Goal: Information Seeking & Learning: Learn about a topic

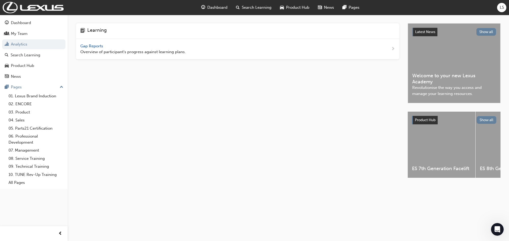
click at [214, 5] on span "Dashboard" at bounding box center [217, 8] width 20 height 6
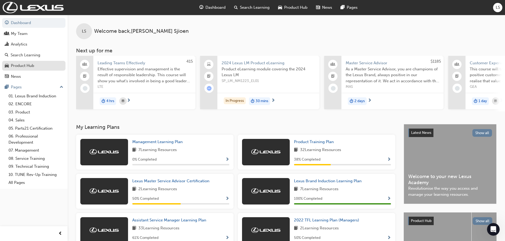
click at [41, 64] on div "Product Hub" at bounding box center [34, 66] width 58 height 7
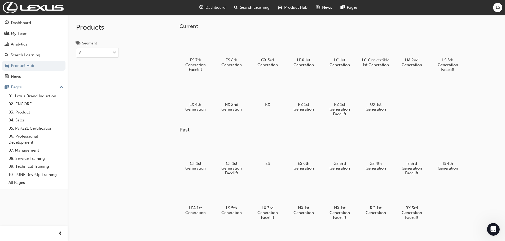
click at [298, 10] on span "Product Hub" at bounding box center [295, 8] width 23 height 6
click at [325, 11] on div "News" at bounding box center [324, 7] width 25 height 11
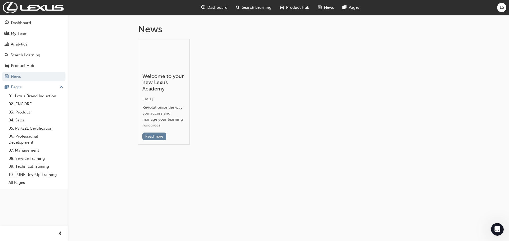
click at [323, 11] on div "News" at bounding box center [325, 7] width 25 height 11
click at [297, 6] on span "Product Hub" at bounding box center [297, 8] width 23 height 6
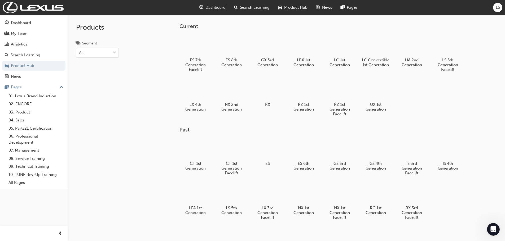
click at [261, 8] on span "Search Learning" at bounding box center [255, 8] width 30 height 6
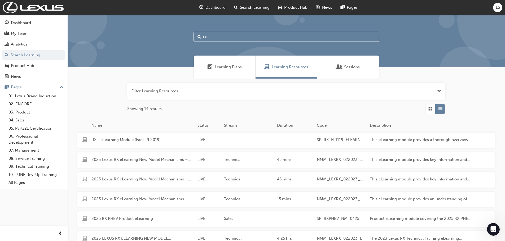
click at [240, 62] on div "Learning Plans" at bounding box center [225, 67] width 62 height 23
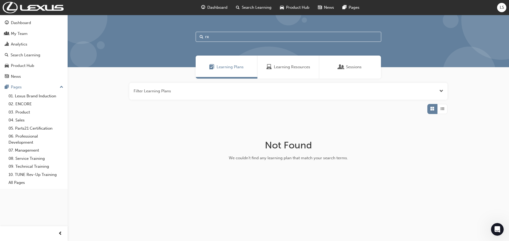
click at [281, 62] on div "Learning Resources" at bounding box center [288, 67] width 62 height 23
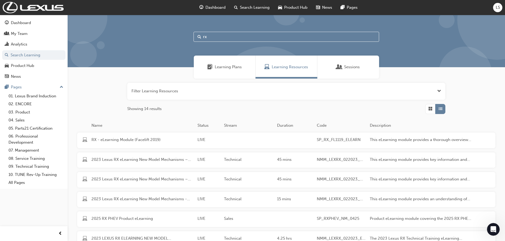
click at [225, 38] on input "rx" at bounding box center [285, 37] width 185 height 10
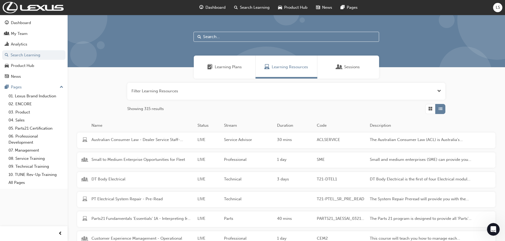
click at [207, 65] on div "Learning Plans" at bounding box center [225, 67] width 62 height 23
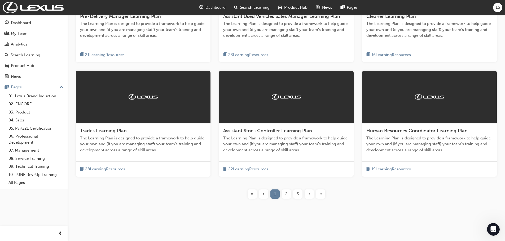
scroll to position [167, 0]
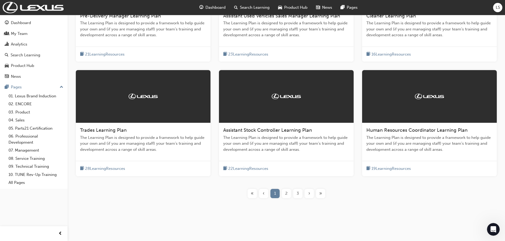
click at [285, 196] on div "2" at bounding box center [286, 193] width 9 height 9
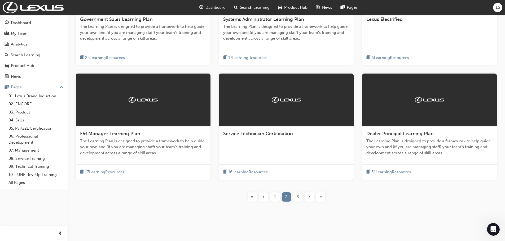
scroll to position [167, 0]
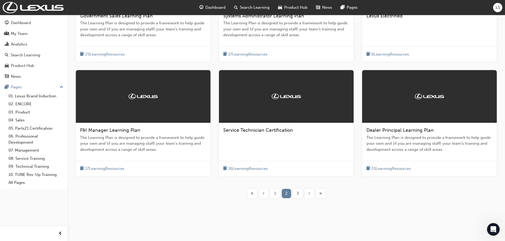
click at [301, 193] on div "3" at bounding box center [297, 193] width 9 height 9
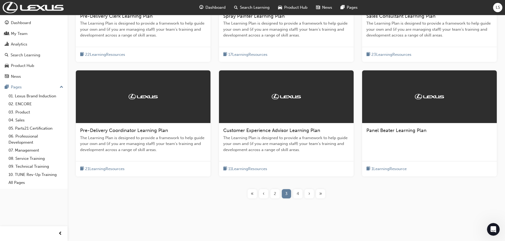
scroll to position [167, 0]
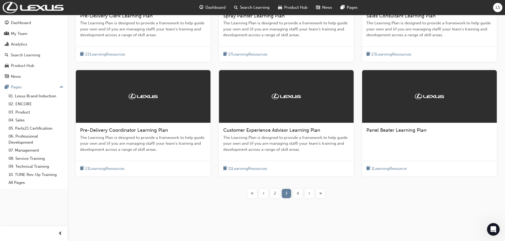
click at [296, 197] on div "4" at bounding box center [297, 193] width 9 height 9
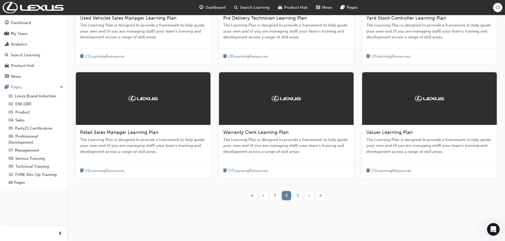
scroll to position [167, 0]
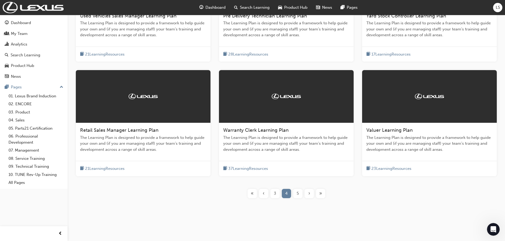
click at [300, 196] on div "5" at bounding box center [297, 193] width 9 height 9
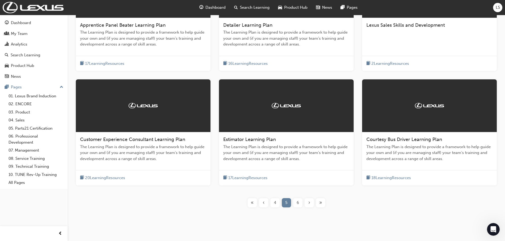
scroll to position [167, 0]
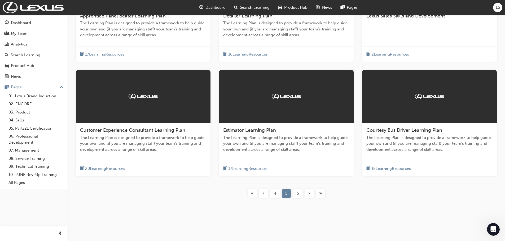
click at [296, 195] on div "6" at bounding box center [297, 193] width 9 height 9
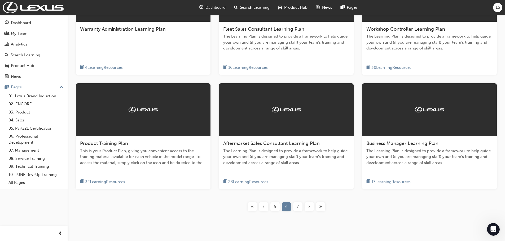
scroll to position [167, 0]
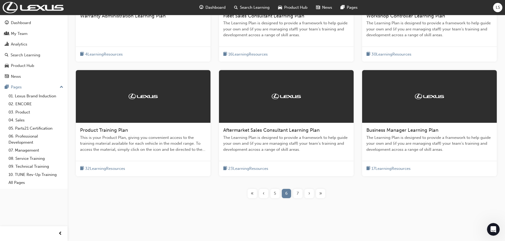
click at [299, 195] on div "7" at bounding box center [297, 193] width 9 height 9
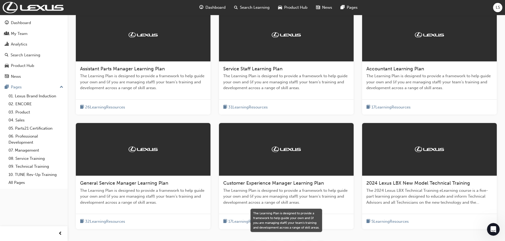
scroll to position [140, 0]
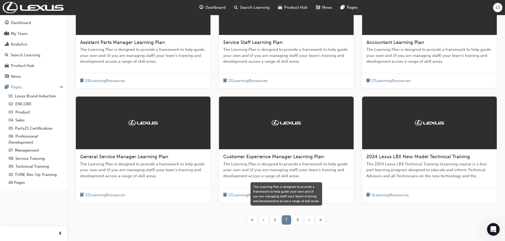
click at [412, 170] on span "The 2024 Lexus LBX Technical Training eLearning course is a five-part learning …" at bounding box center [429, 170] width 126 height 18
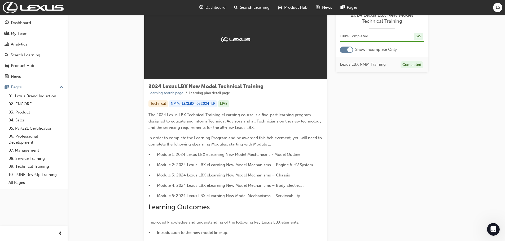
scroll to position [117, 0]
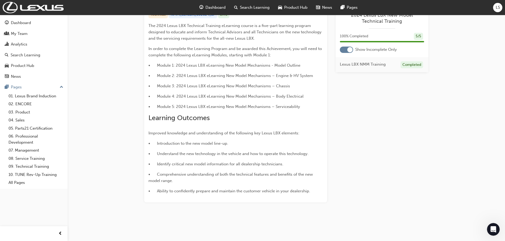
drag, startPoint x: 247, startPoint y: 184, endPoint x: 249, endPoint y: 178, distance: 6.3
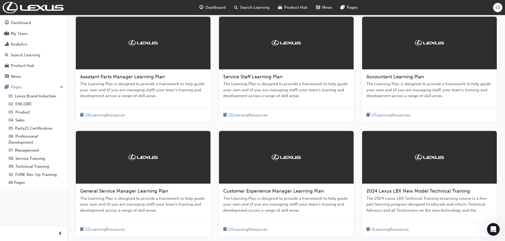
scroll to position [167, 0]
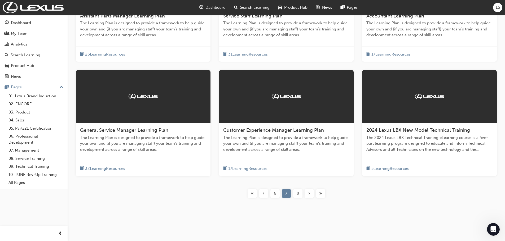
click at [299, 196] on div "8" at bounding box center [297, 193] width 9 height 9
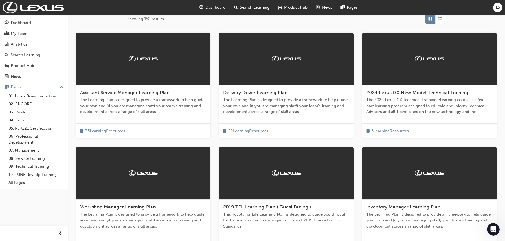
scroll to position [87, 0]
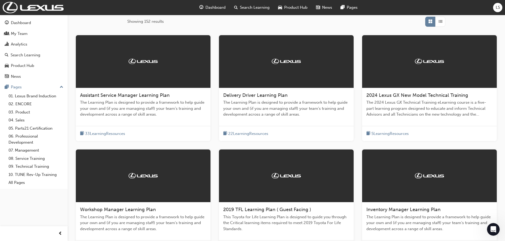
click at [168, 111] on span "The Learning Plan is designed to provide a framework to help guide your own and…" at bounding box center [143, 109] width 126 height 18
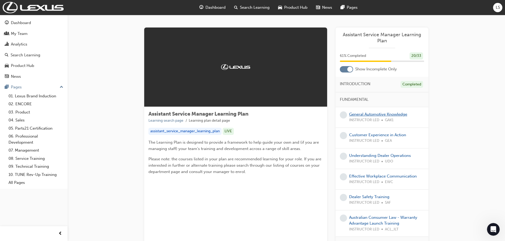
click at [371, 116] on link "General Automotive Knowledge" at bounding box center [378, 114] width 58 height 5
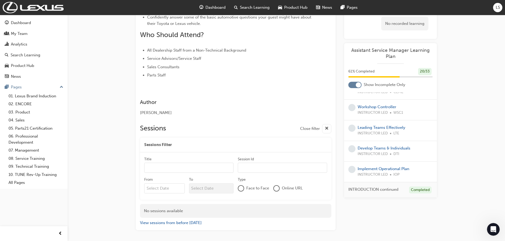
scroll to position [194, 0]
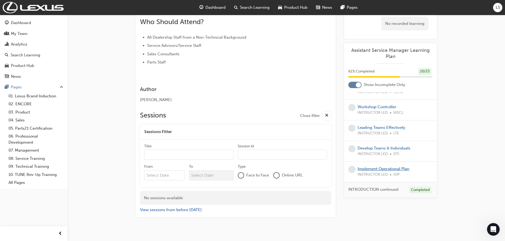
click at [371, 170] on link "Implement Operational Plan" at bounding box center [383, 168] width 52 height 5
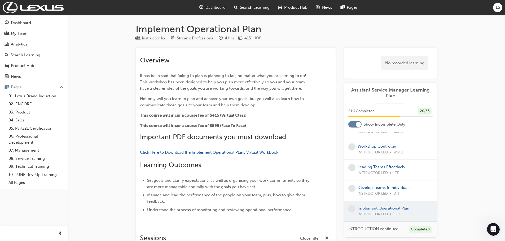
scroll to position [194, 0]
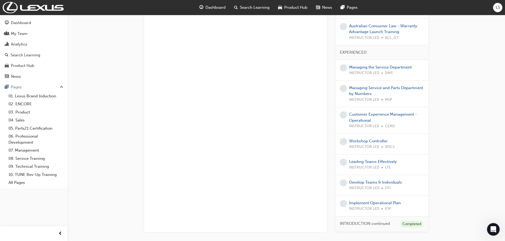
scroll to position [159, 0]
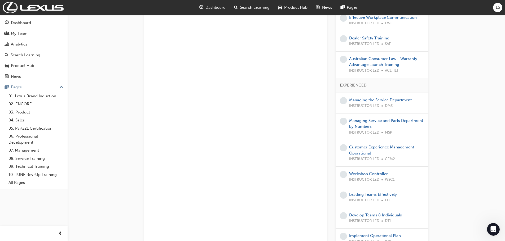
click at [384, 103] on div "INSTRUCTOR LED DMS" at bounding box center [380, 106] width 63 height 6
click at [386, 101] on link "Managing the Service Department" at bounding box center [380, 100] width 63 height 5
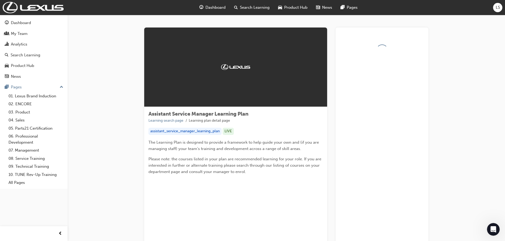
scroll to position [25, 0]
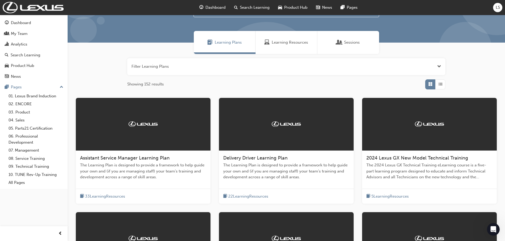
click at [391, 163] on span "The 2024 Lexus GX Technical Training eLearning course is a five-part learning p…" at bounding box center [429, 171] width 126 height 18
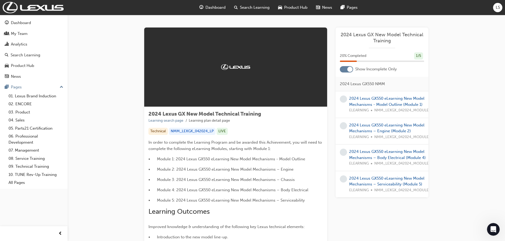
scroll to position [79, 0]
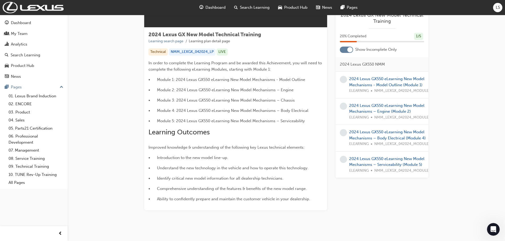
click at [380, 81] on div "2024 Lexus GX550 eLearning New Model Mechanisms - Model Outline (Module 1) ELEA…" at bounding box center [390, 85] width 83 height 18
click at [379, 91] on span "NMM_LEXGX_042024_MODULE_1" at bounding box center [403, 91] width 58 height 6
click at [381, 87] on div "2024 Lexus GX550 eLearning New Model Mechanisms - Model Outline (Module 1) ELEA…" at bounding box center [390, 85] width 83 height 18
click at [385, 83] on link "2024 Lexus GX550 eLearning New Model Mechanisms - Model Outline (Module 1)" at bounding box center [386, 82] width 75 height 11
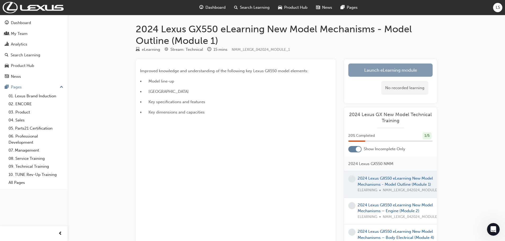
click at [398, 72] on link "Launch eLearning module" at bounding box center [390, 70] width 84 height 13
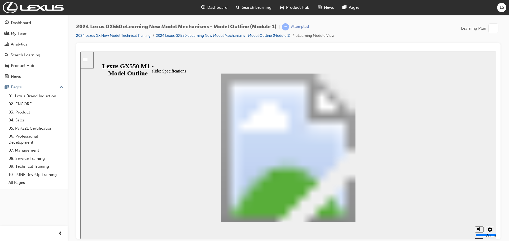
click at [416, 222] on section "Playback Speed 2 1.75 1.5 1.25 Normal" at bounding box center [288, 230] width 416 height 17
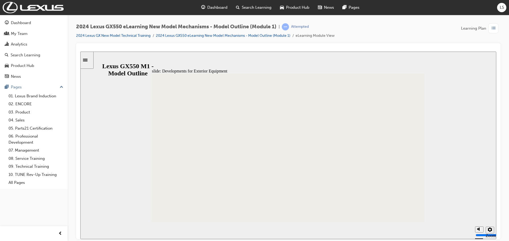
drag, startPoint x: 418, startPoint y: 219, endPoint x: 354, endPoint y: 195, distance: 68.4
type input "100"
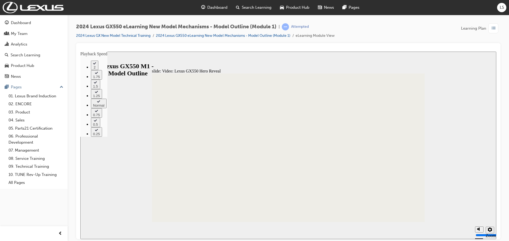
drag, startPoint x: 297, startPoint y: 168, endPoint x: 289, endPoint y: 203, distance: 36.5
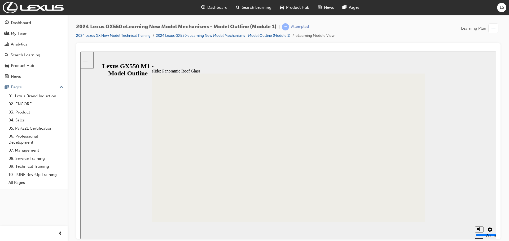
type input "3"
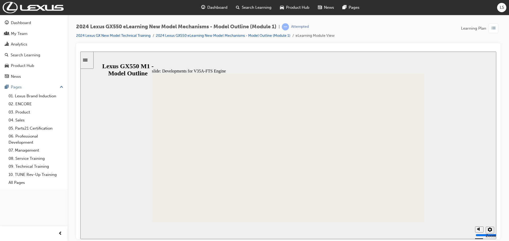
drag, startPoint x: 272, startPoint y: 186, endPoint x: 271, endPoint y: 199, distance: 13.5
drag, startPoint x: 308, startPoint y: 180, endPoint x: 345, endPoint y: 172, distance: 37.9
